Goal: Information Seeking & Learning: Learn about a topic

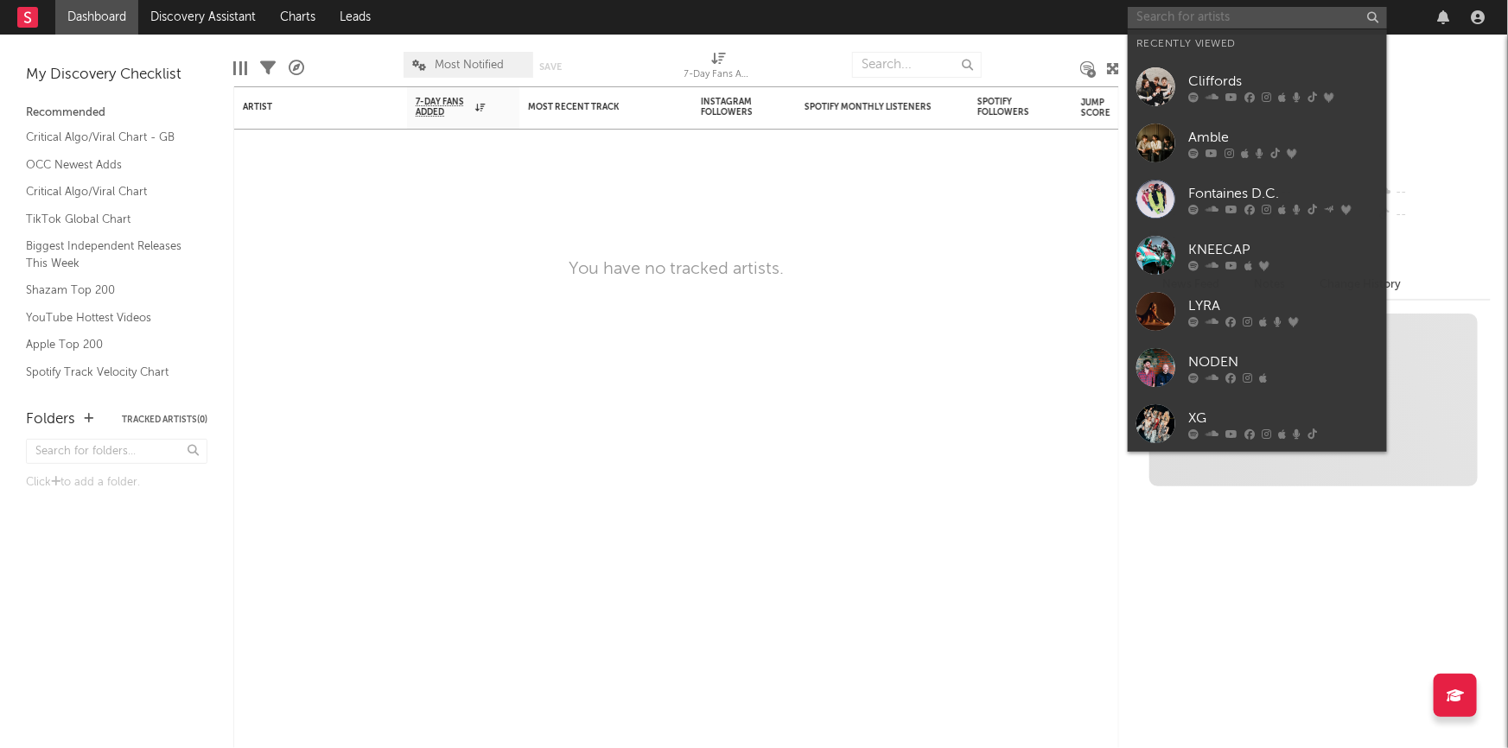
click at [1227, 13] on input "text" at bounding box center [1256, 18] width 259 height 22
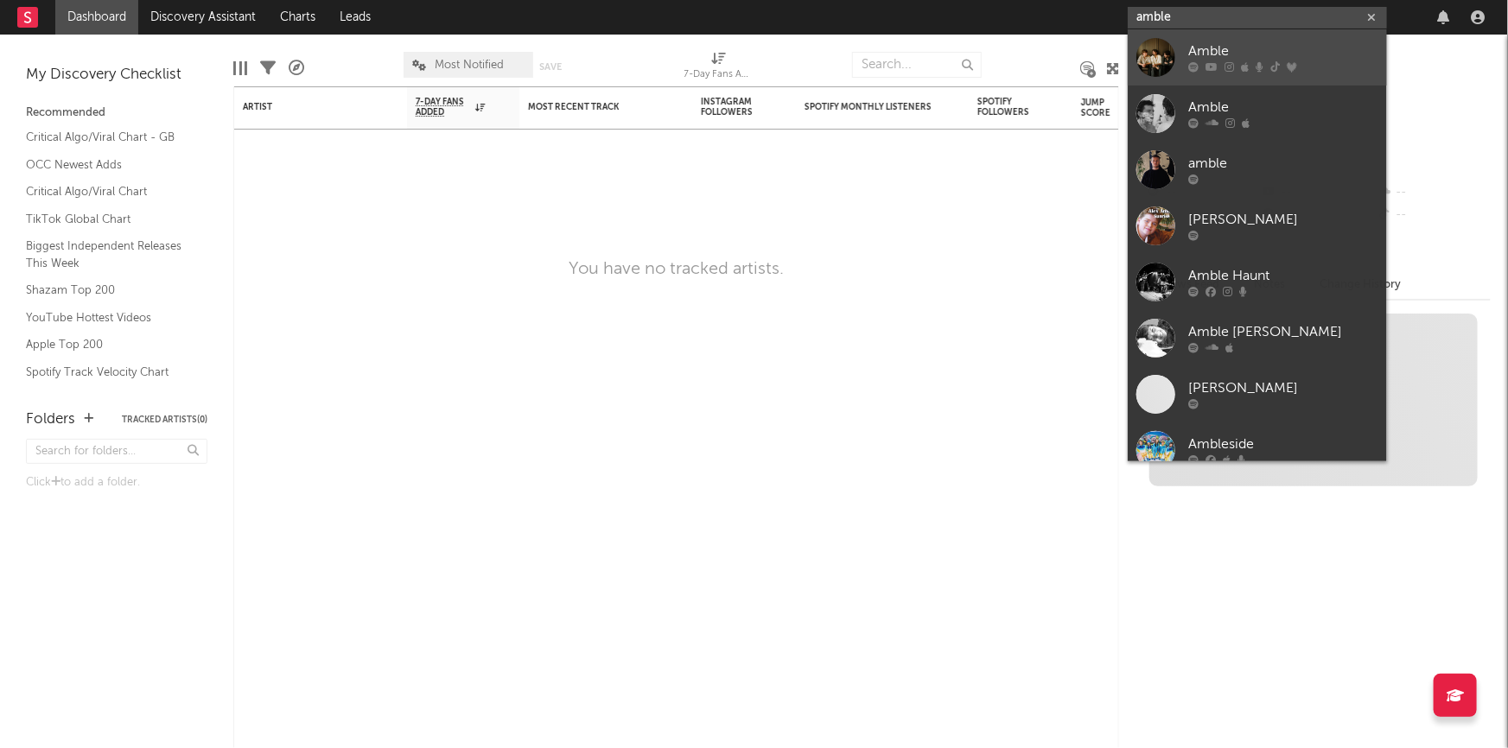
type input "amble"
click at [1227, 50] on div "Amble" at bounding box center [1283, 51] width 190 height 21
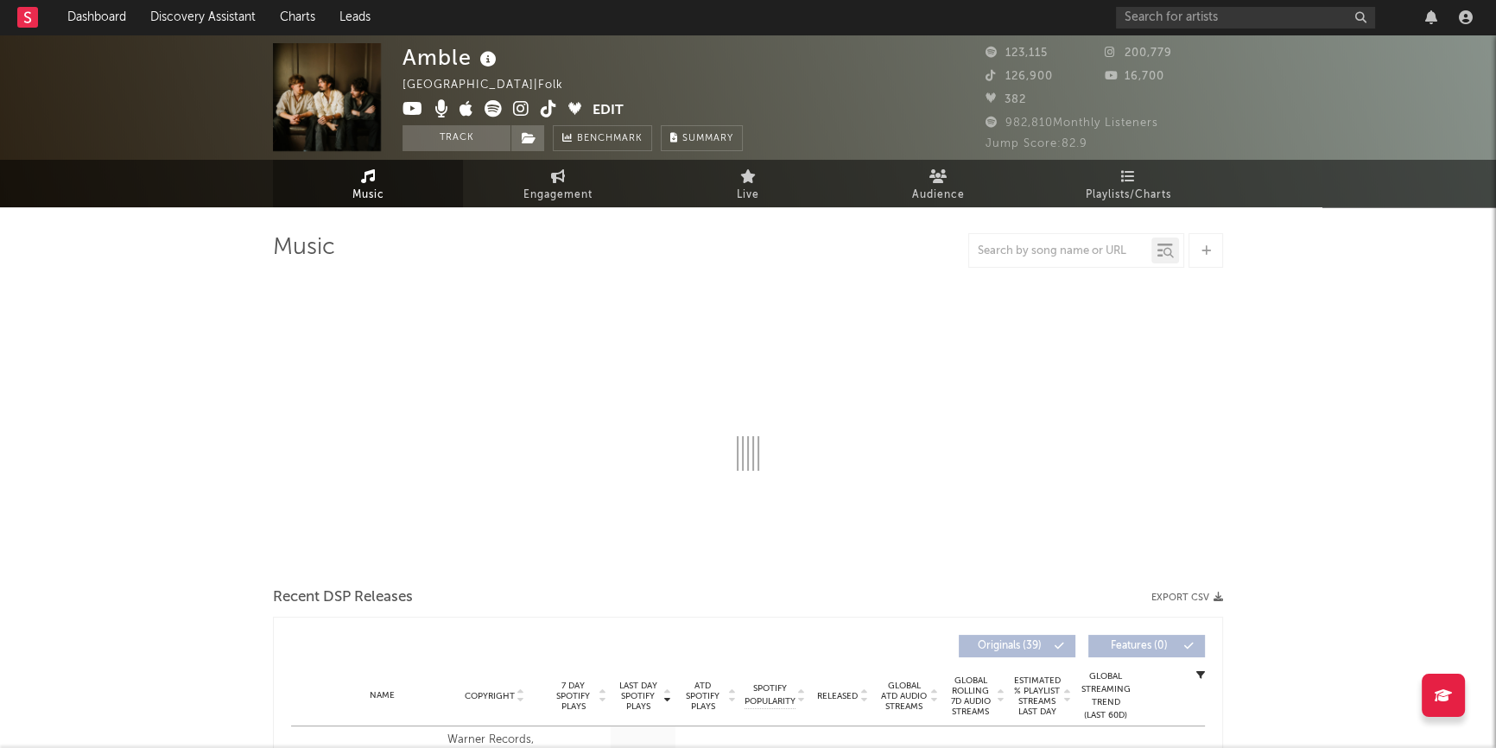
select select "6m"
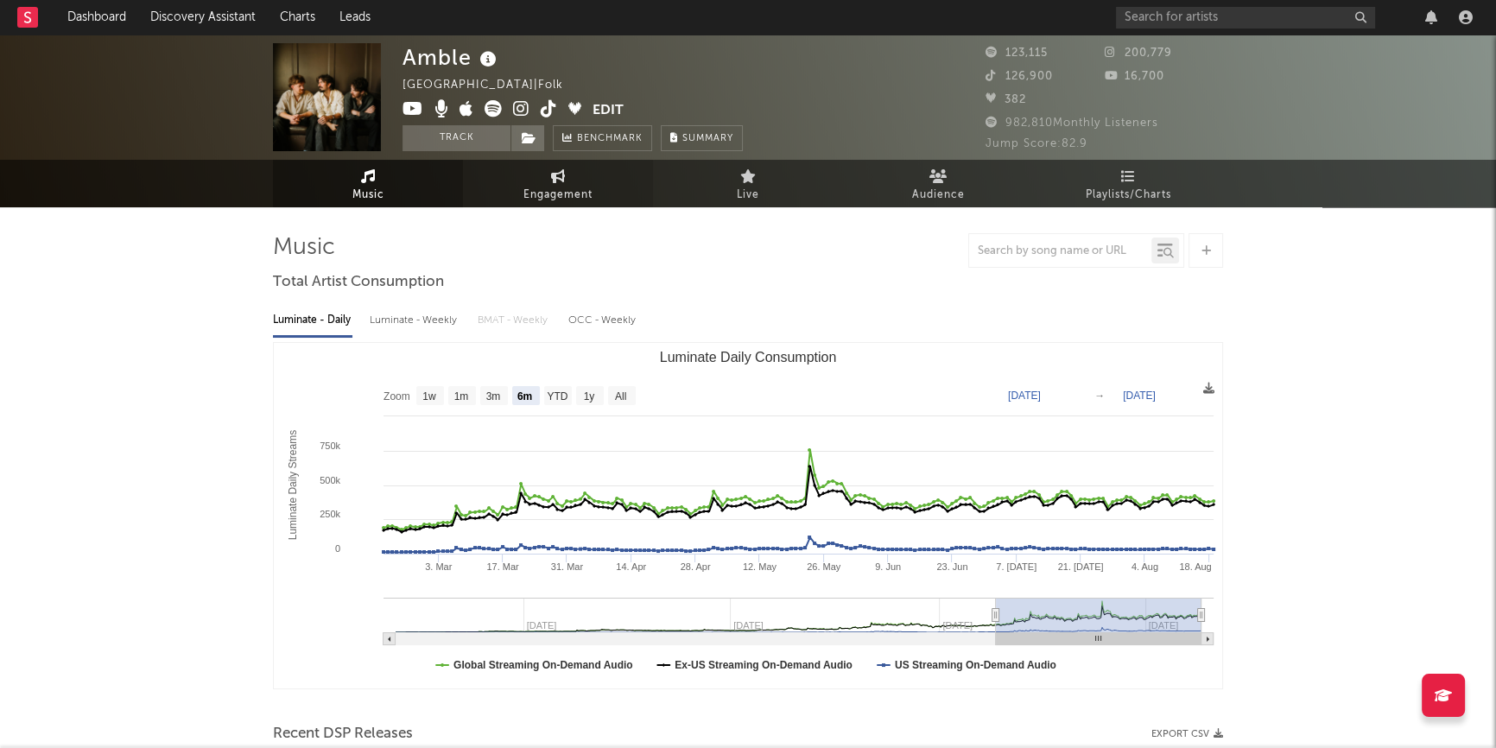
click at [568, 186] on span "Engagement" at bounding box center [558, 195] width 69 height 21
select select "1w"
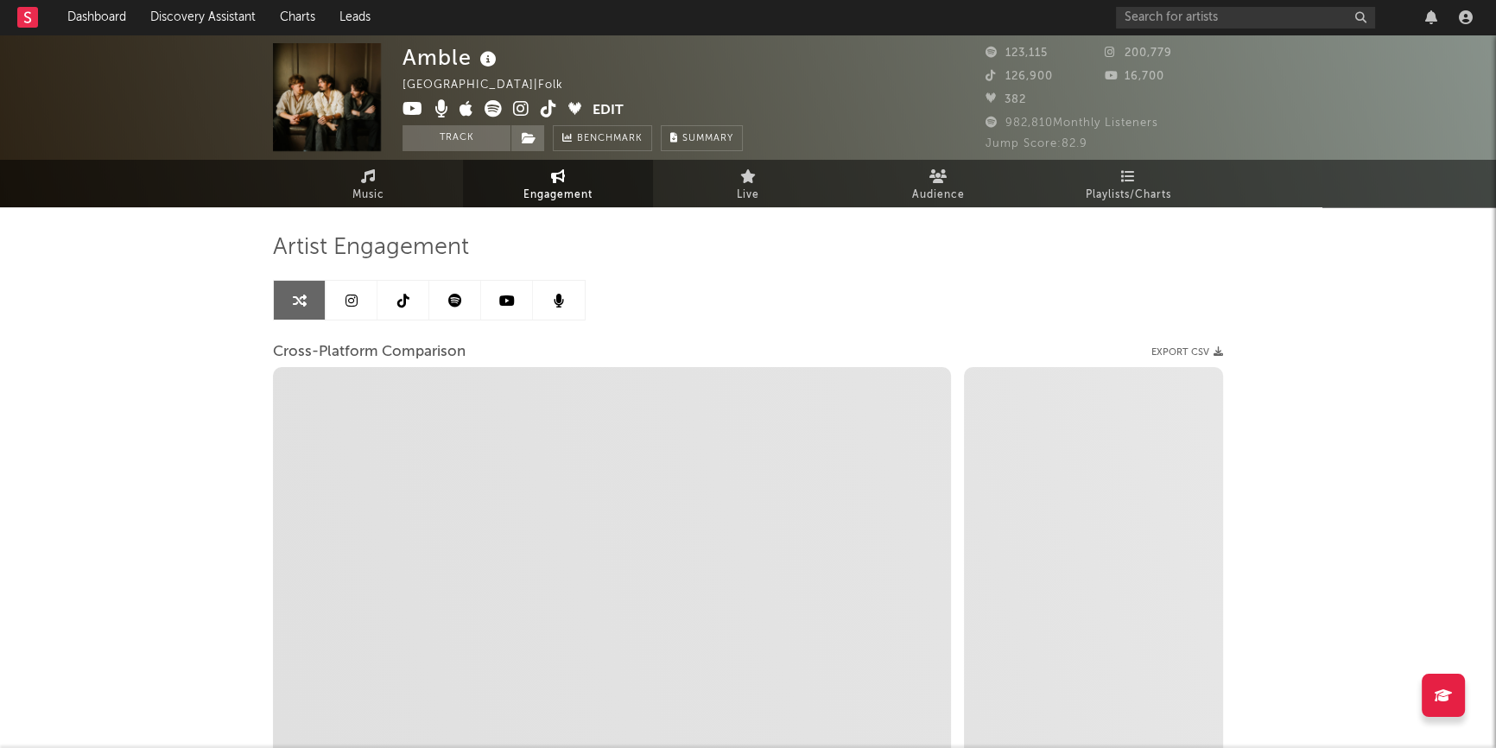
select select "1m"
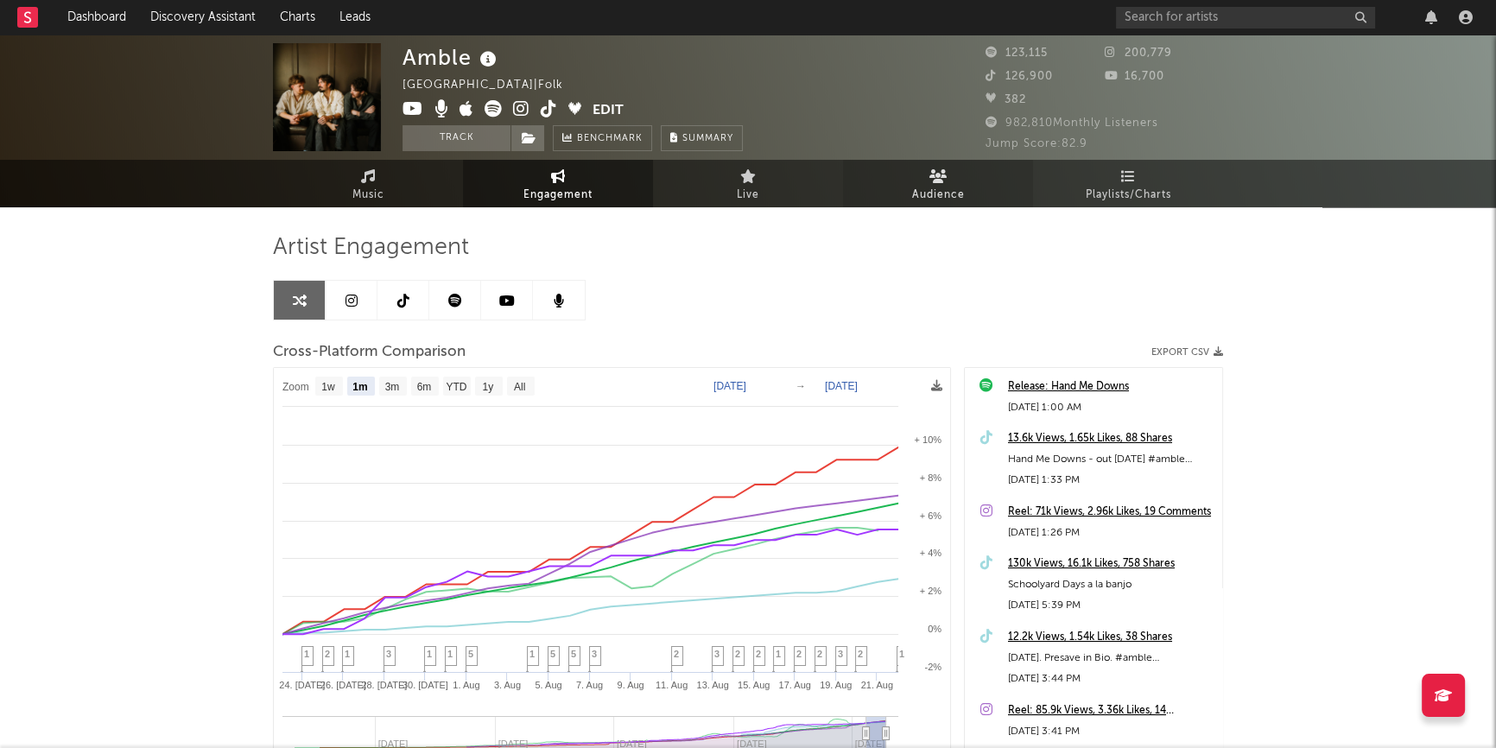
click at [943, 181] on icon at bounding box center [939, 176] width 18 height 14
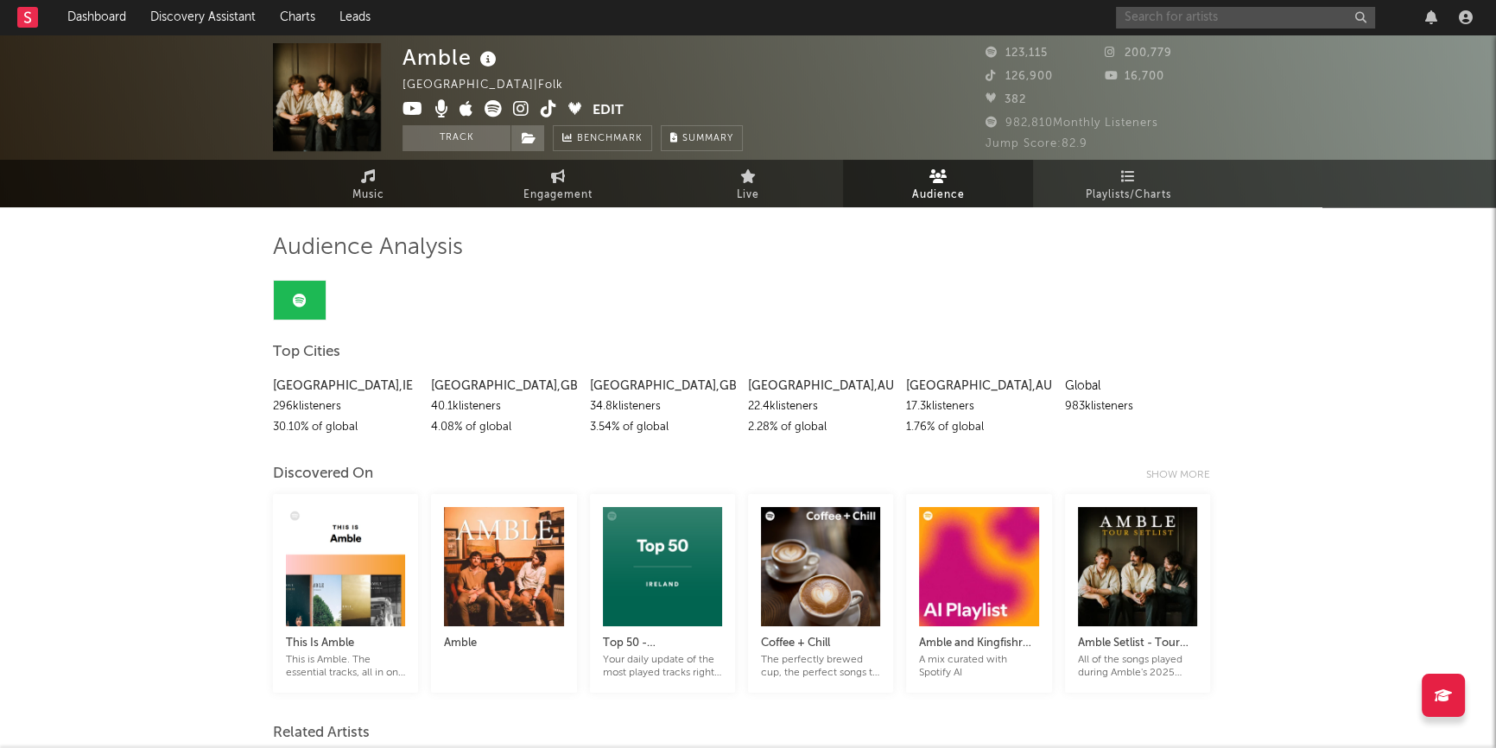
click at [1164, 15] on input "text" at bounding box center [1245, 18] width 259 height 22
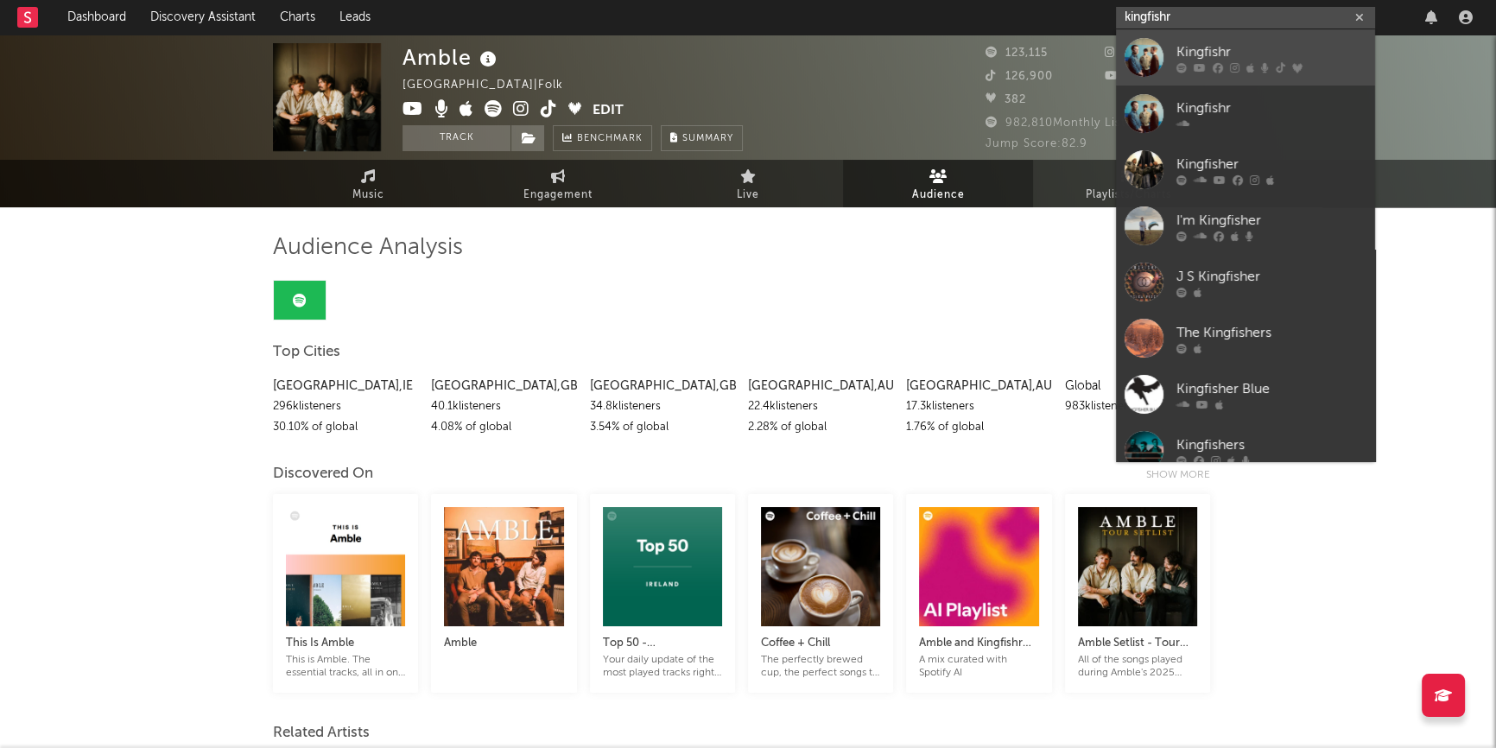
type input "kingfishr"
click at [1193, 52] on div "Kingfishr" at bounding box center [1272, 51] width 190 height 21
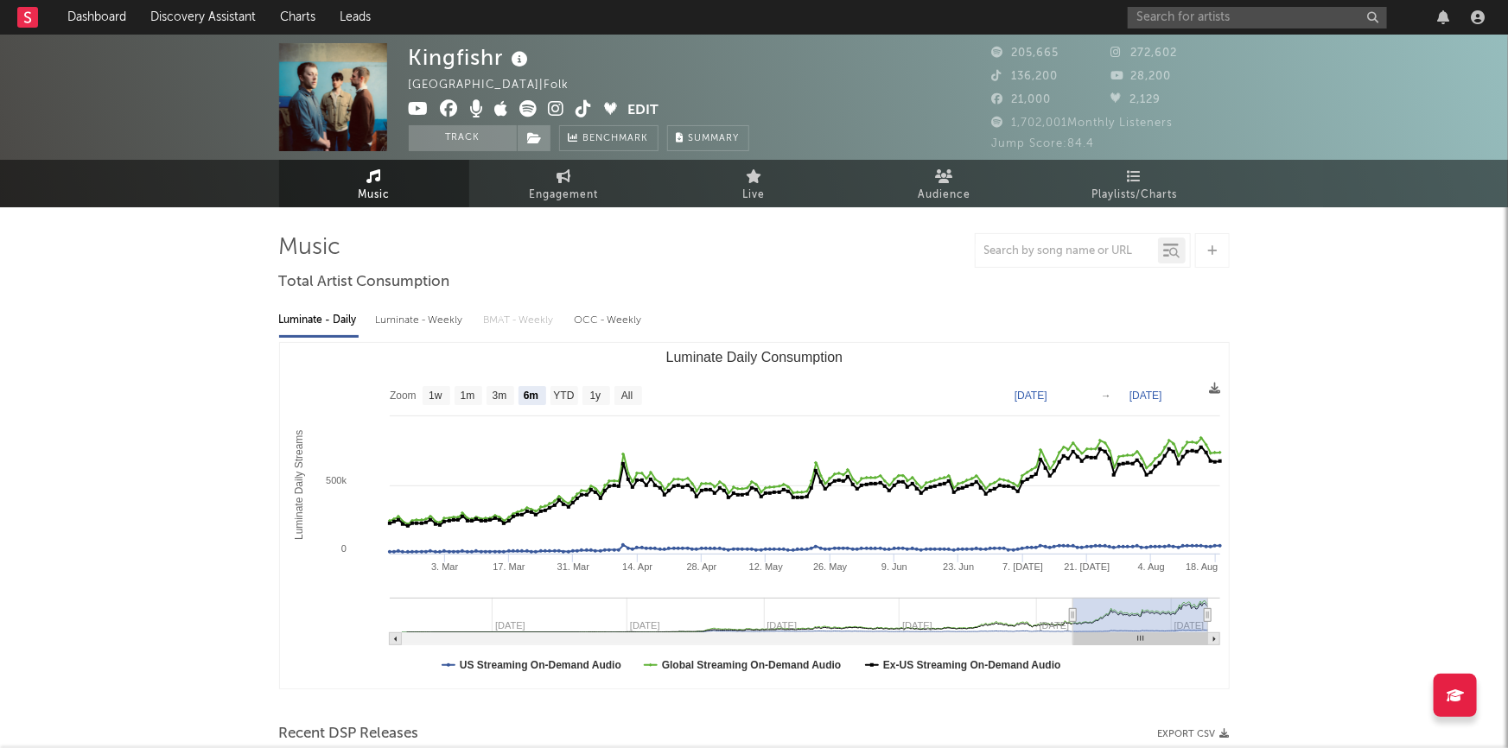
select select "6m"
click at [933, 194] on span "Audience" at bounding box center [938, 195] width 53 height 21
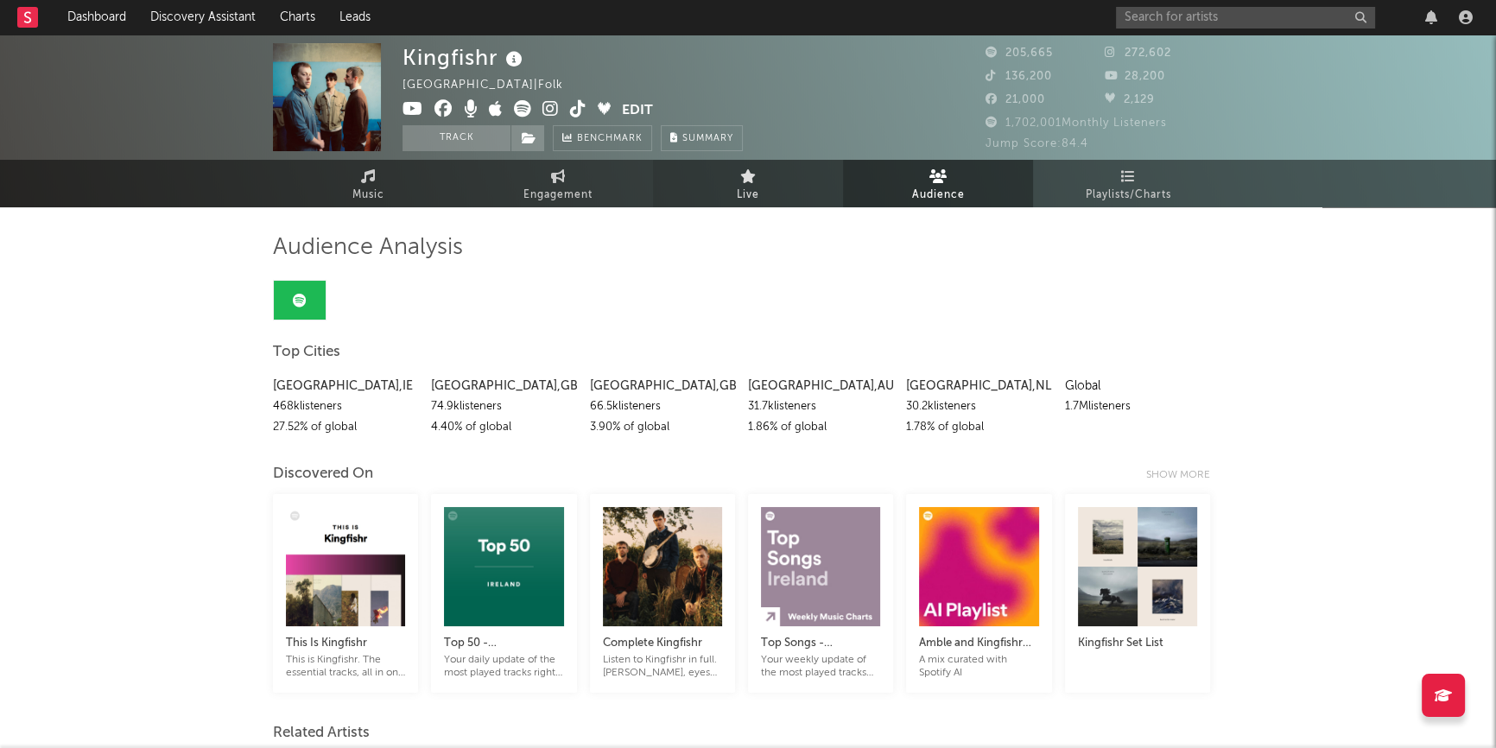
click at [751, 172] on icon at bounding box center [748, 176] width 16 height 14
